Goal: Check status: Check status

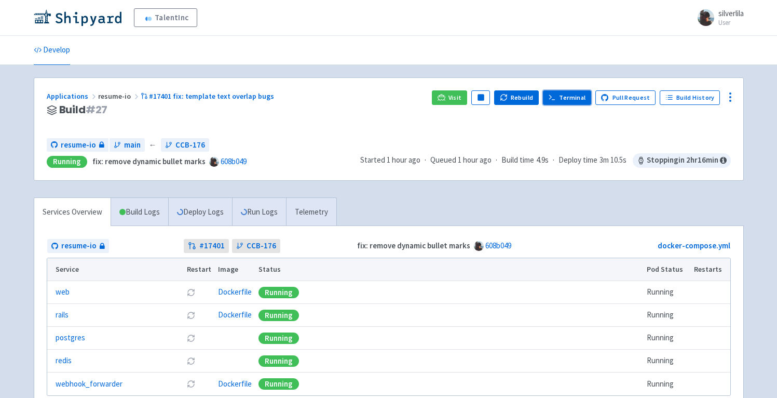
click at [575, 101] on link "Terminal" at bounding box center [567, 97] width 48 height 15
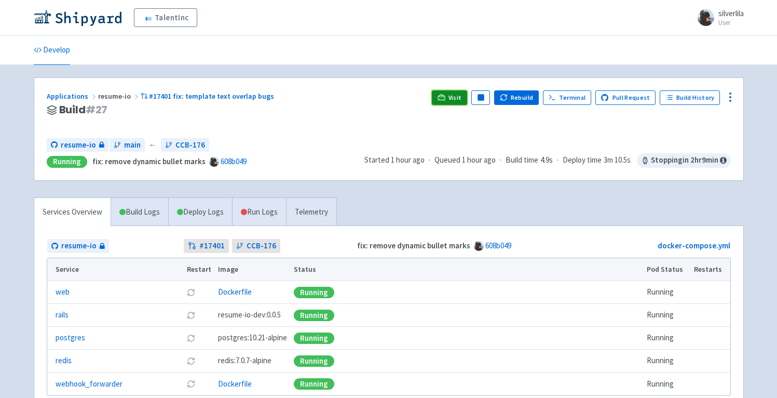
click at [445, 100] on icon at bounding box center [442, 97] width 8 height 8
click at [254, 209] on link "Run Logs" at bounding box center [259, 212] width 54 height 29
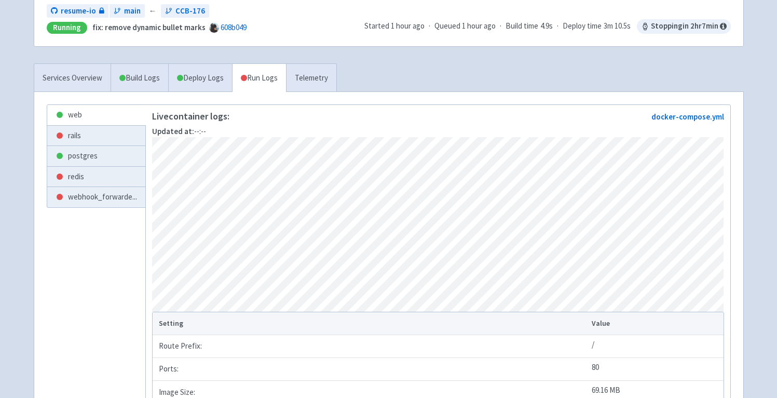
scroll to position [132, 0]
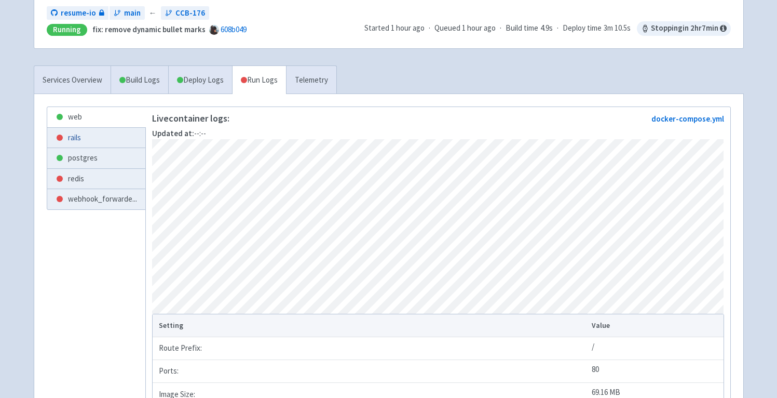
click at [112, 136] on link "rails" at bounding box center [96, 138] width 98 height 20
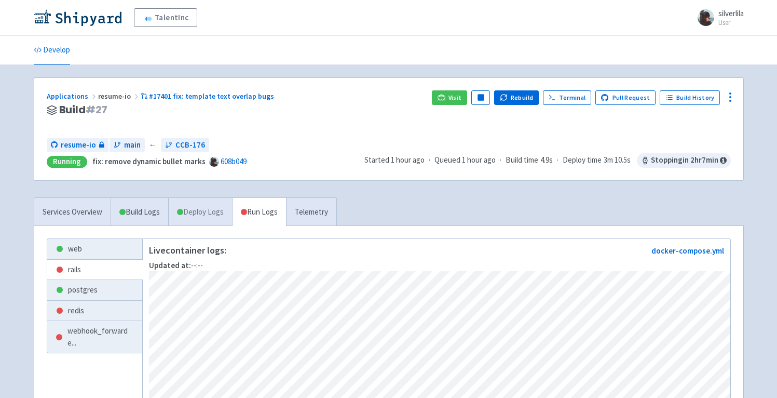
click at [194, 217] on link "Deploy Logs" at bounding box center [200, 212] width 64 height 29
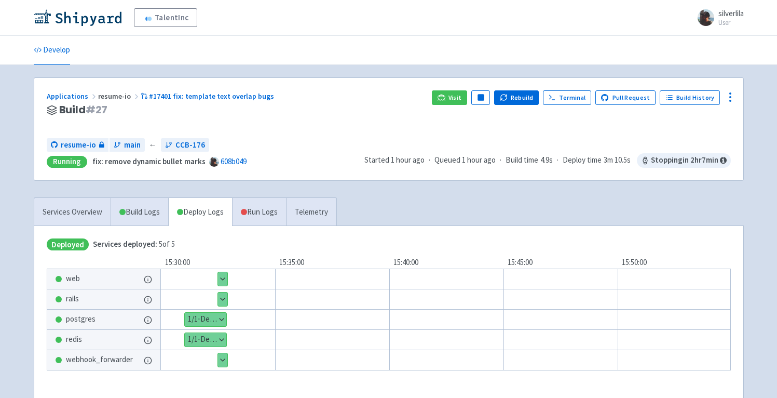
scroll to position [93, 0]
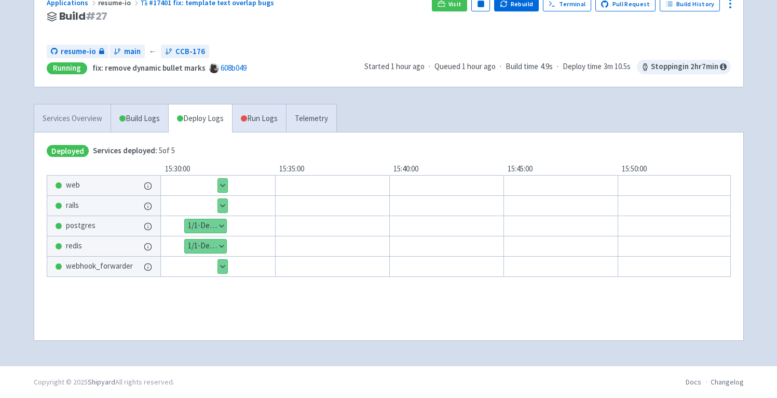
click at [70, 118] on link "Services Overview" at bounding box center [72, 118] width 76 height 29
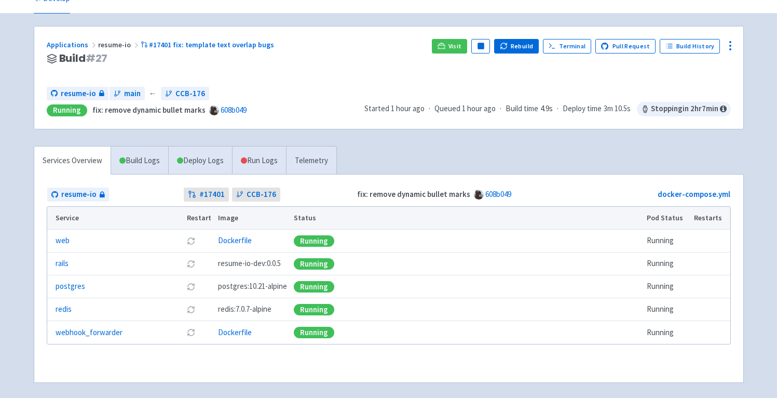
scroll to position [2, 0]
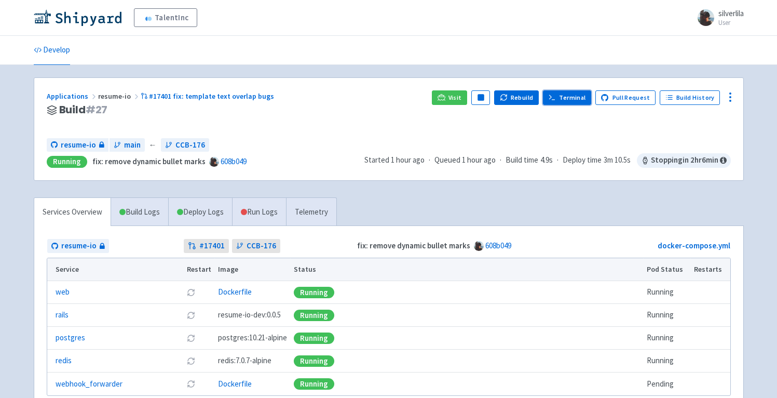
click at [568, 92] on link "Terminal" at bounding box center [567, 97] width 48 height 15
click at [514, 100] on button "Rebuild" at bounding box center [516, 97] width 45 height 15
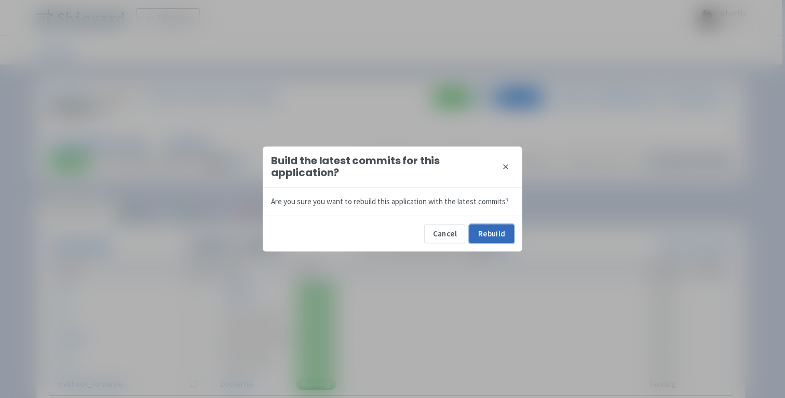
click at [487, 226] on button "Rebuild" at bounding box center [491, 233] width 45 height 19
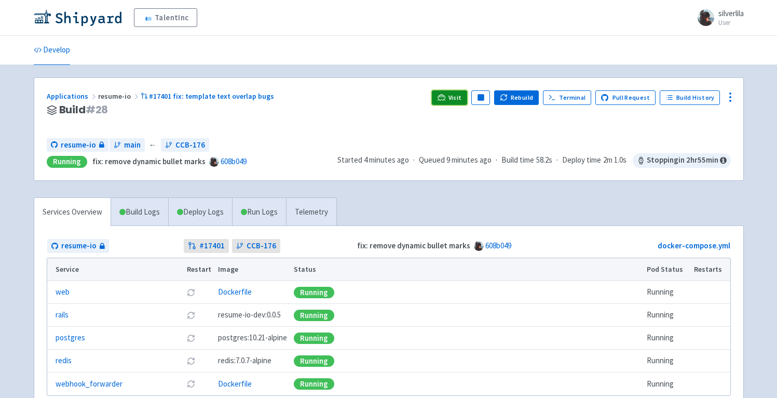
click at [453, 95] on link "Visit" at bounding box center [449, 97] width 35 height 15
